Goal: Task Accomplishment & Management: Use online tool/utility

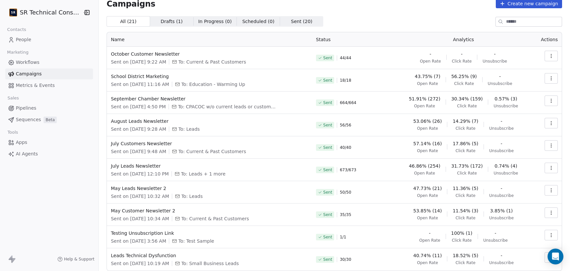
scroll to position [9, 0]
click at [135, 143] on span "July Customers Newsletter" at bounding box center [209, 143] width 197 height 7
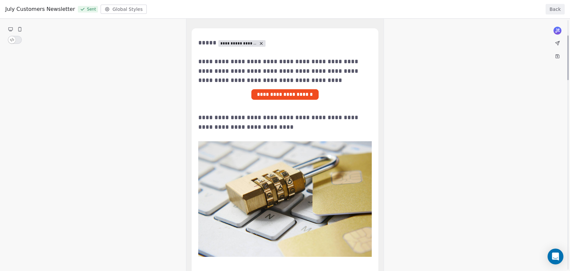
scroll to position [87, 0]
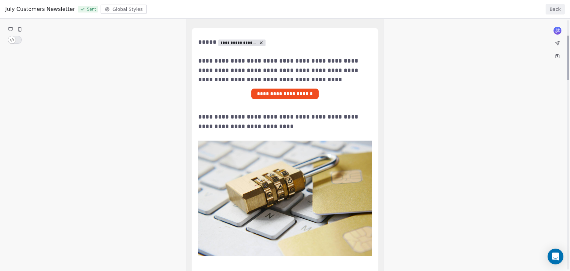
click at [67, 11] on span "July Customers Newsletter" at bounding box center [40, 9] width 70 height 8
click at [554, 9] on button "Back" at bounding box center [554, 9] width 19 height 11
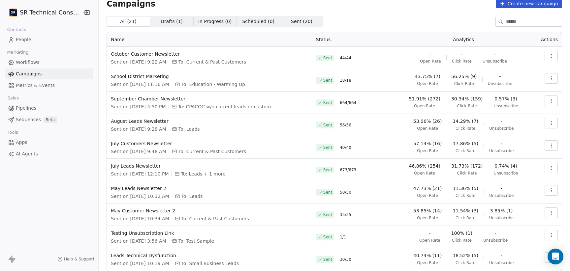
click at [548, 148] on button "button" at bounding box center [550, 145] width 13 height 11
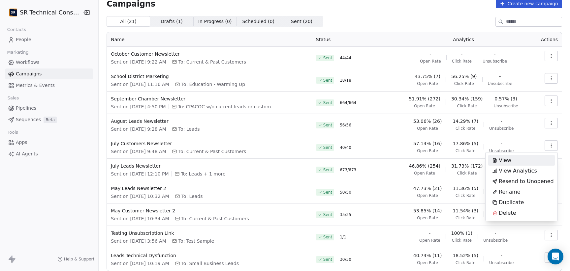
click at [130, 168] on html "SR Technical Consultants Contacts People Marketing Workflows Campaigns Metrics …" at bounding box center [285, 135] width 570 height 271
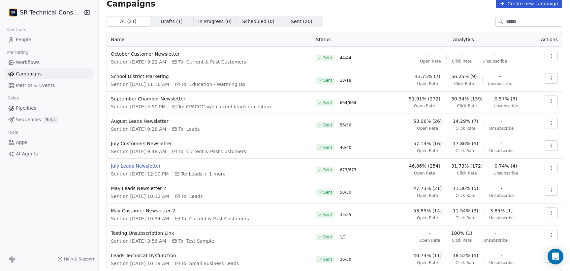
click at [130, 166] on span "July Leads Newsletter" at bounding box center [209, 166] width 197 height 7
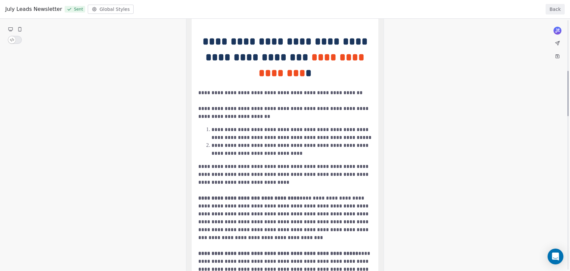
scroll to position [283, 0]
